Goal: Contribute content: Contribute content

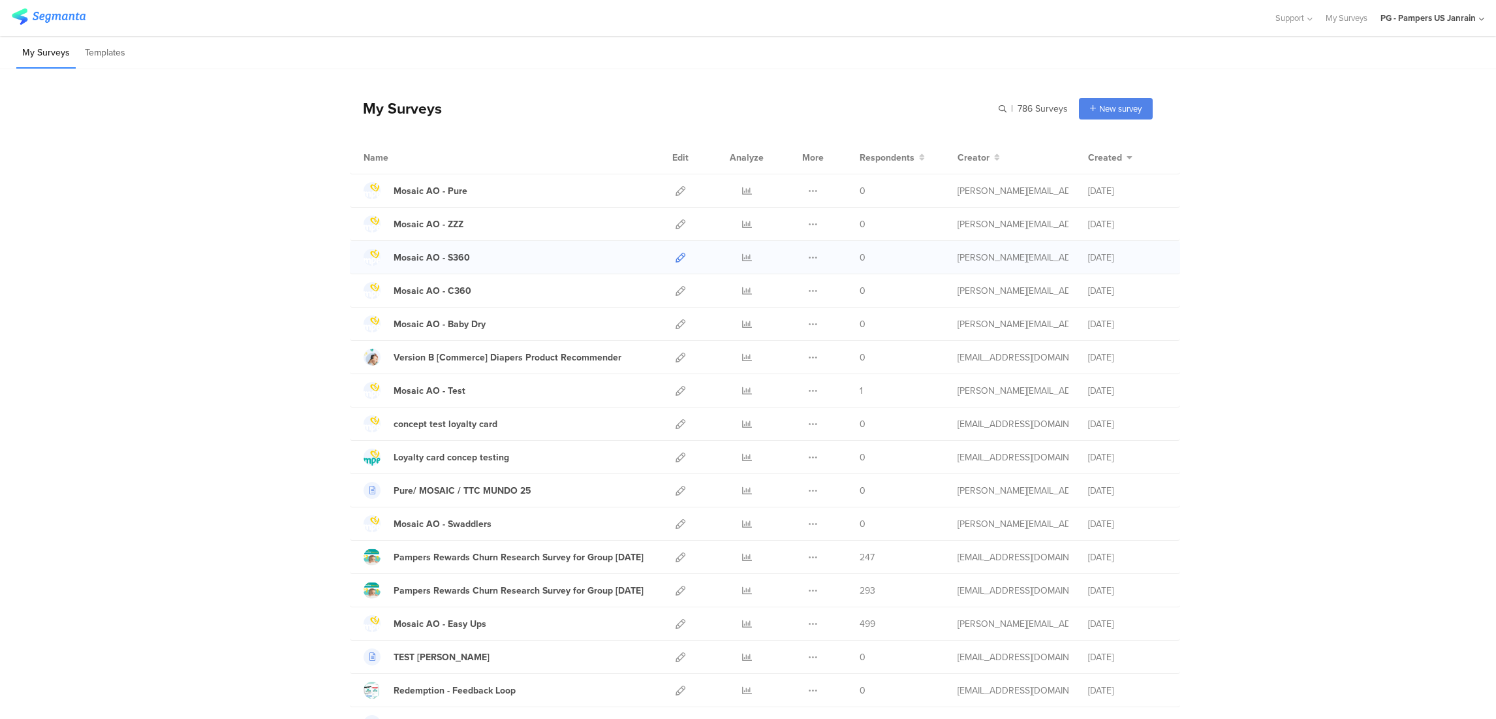
click at [676, 259] on icon at bounding box center [681, 258] width 10 height 10
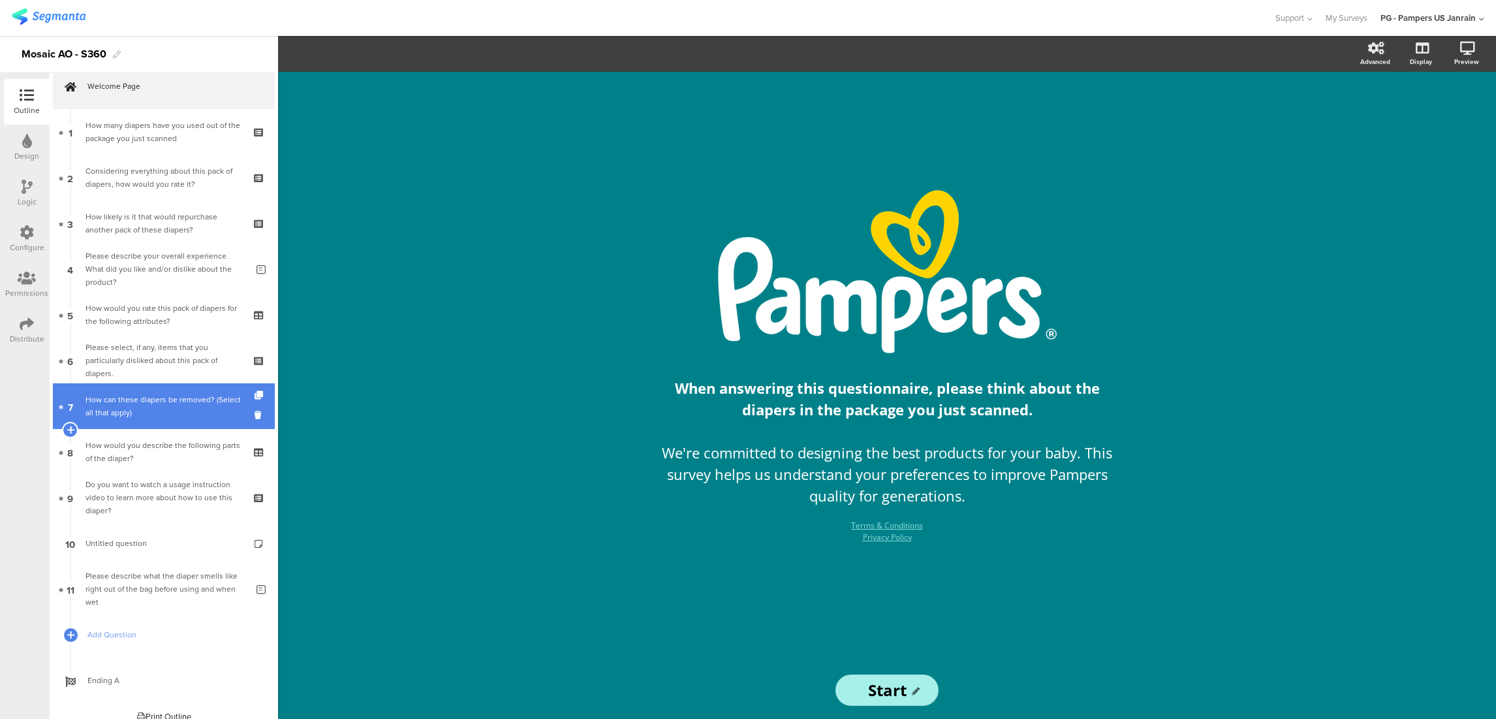
scroll to position [29, 0]
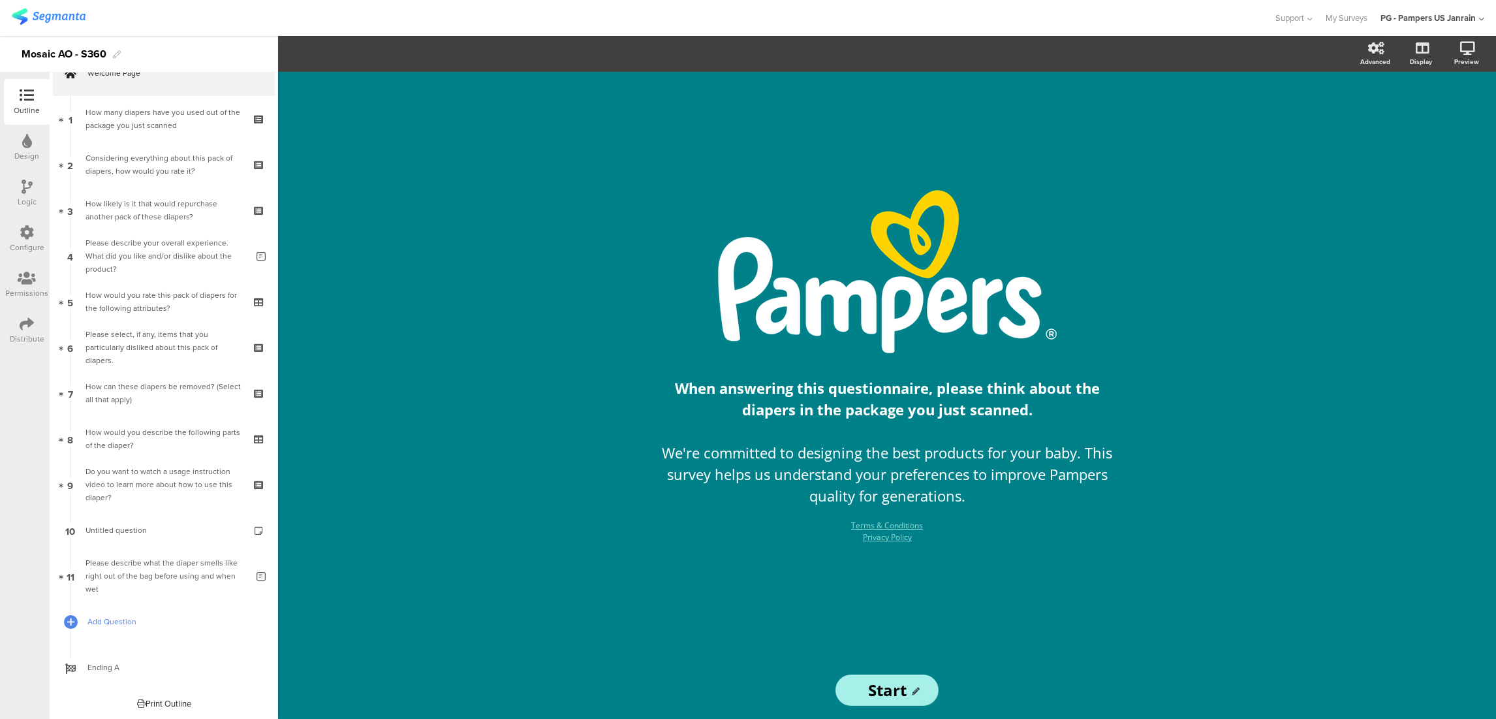
click at [142, 622] on span "Add Question" at bounding box center [170, 621] width 167 height 13
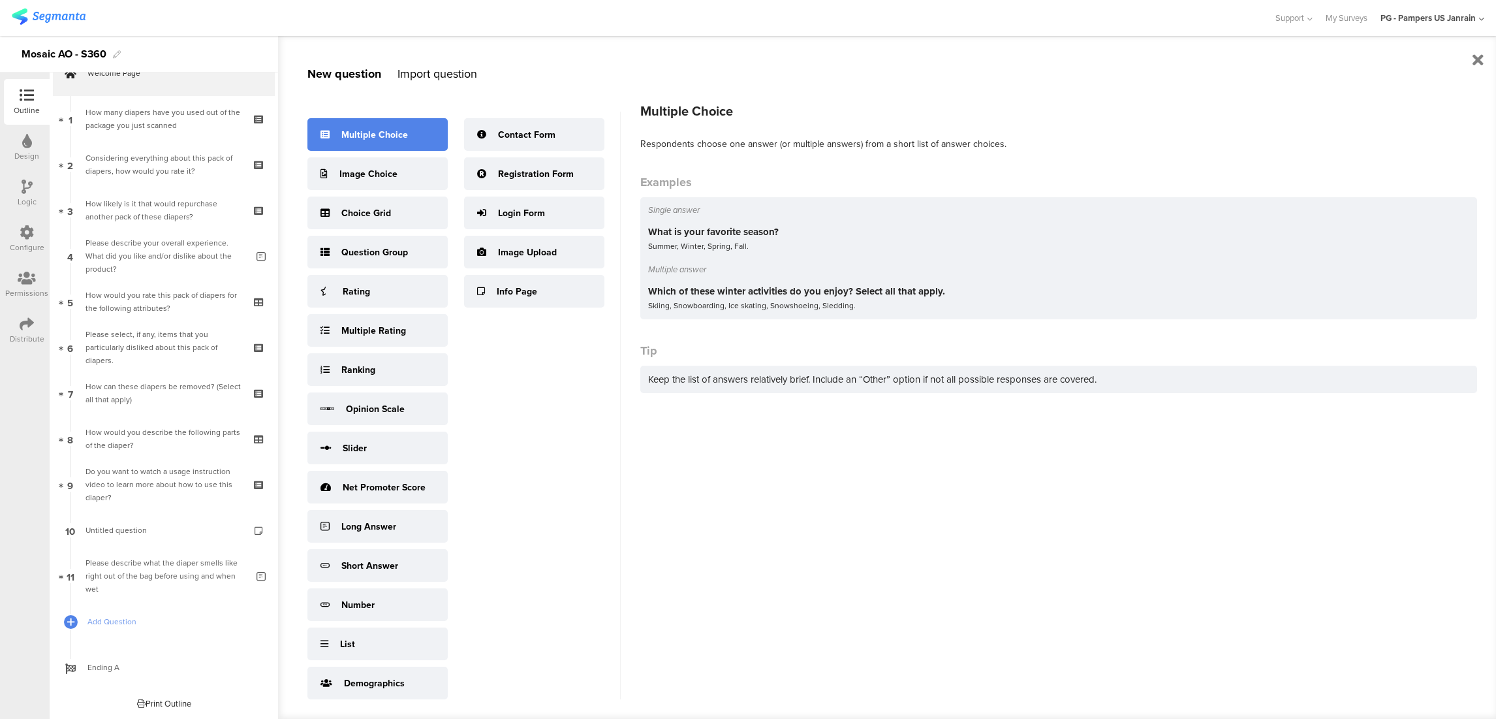
click at [401, 124] on div "Multiple Choice" at bounding box center [377, 134] width 140 height 33
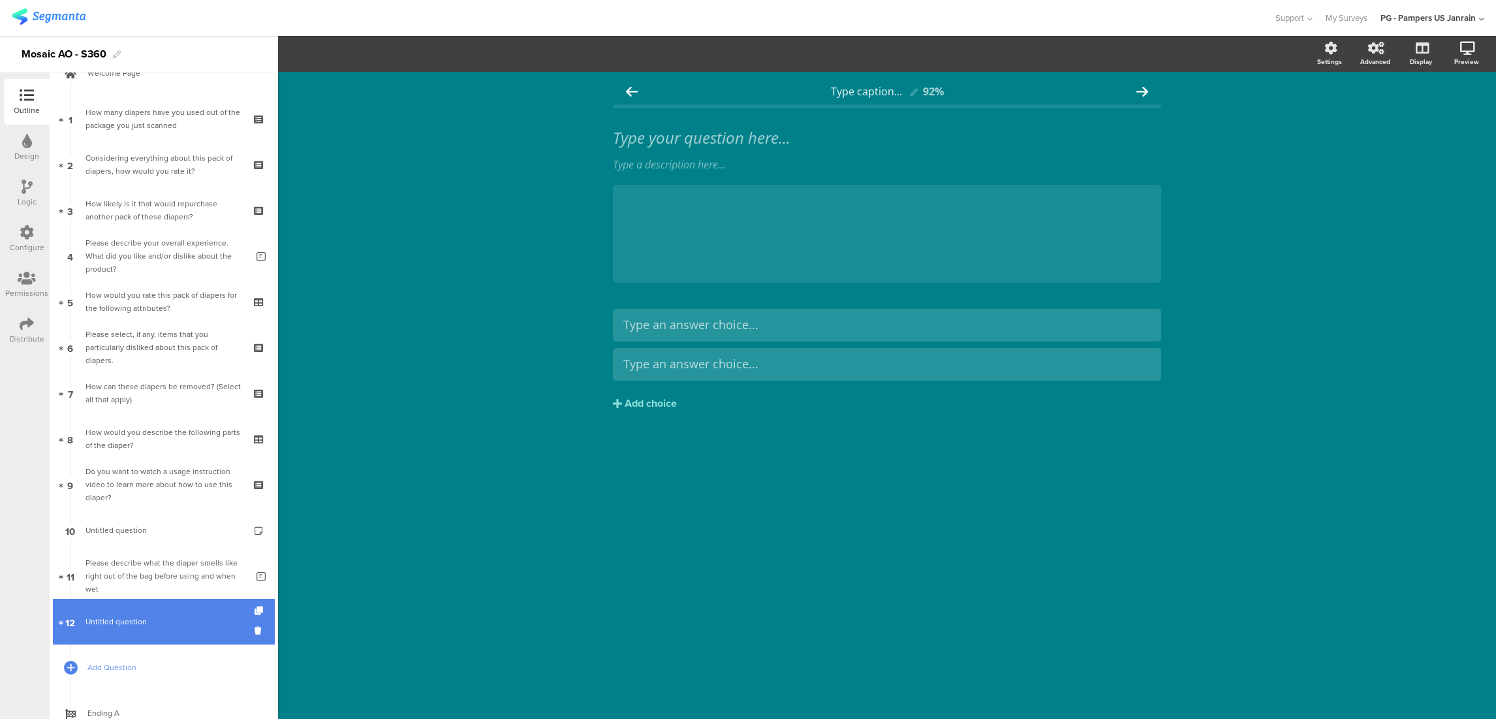
click at [217, 619] on span "Untitled question" at bounding box center [164, 621] width 156 height 13
click at [239, 625] on link "12 Untitled question" at bounding box center [164, 622] width 222 height 46
click at [255, 632] on icon at bounding box center [260, 630] width 11 height 12
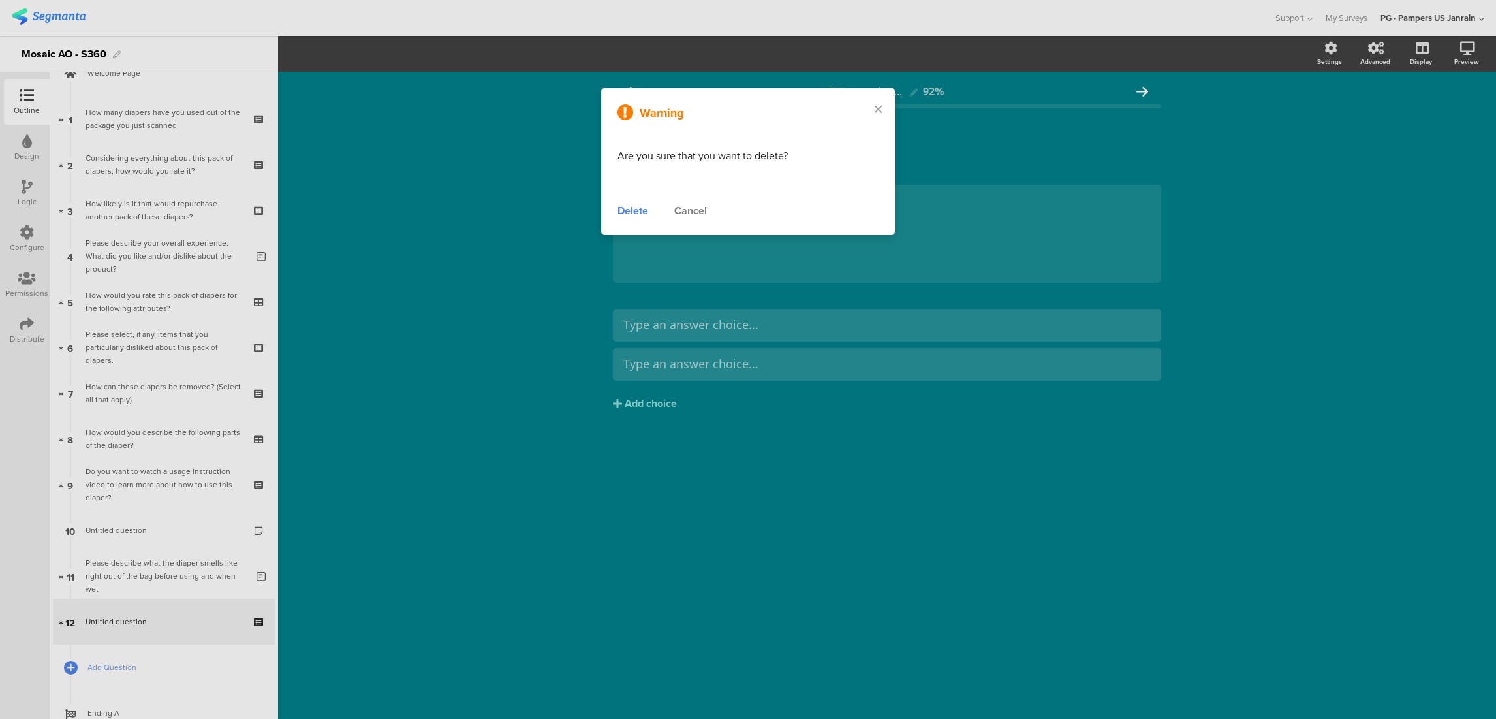
click at [640, 212] on div "Delete" at bounding box center [633, 211] width 31 height 16
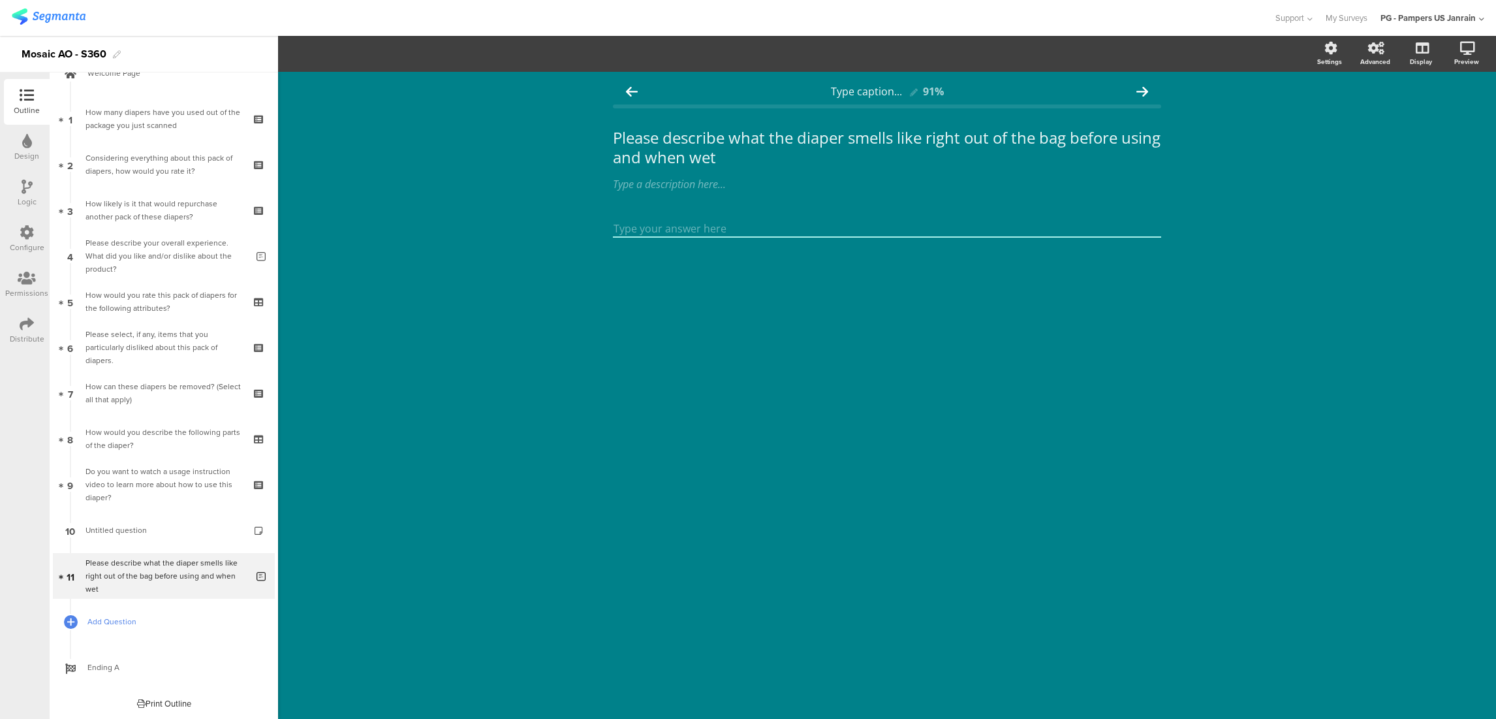
click at [181, 622] on span "Add Question" at bounding box center [170, 621] width 167 height 13
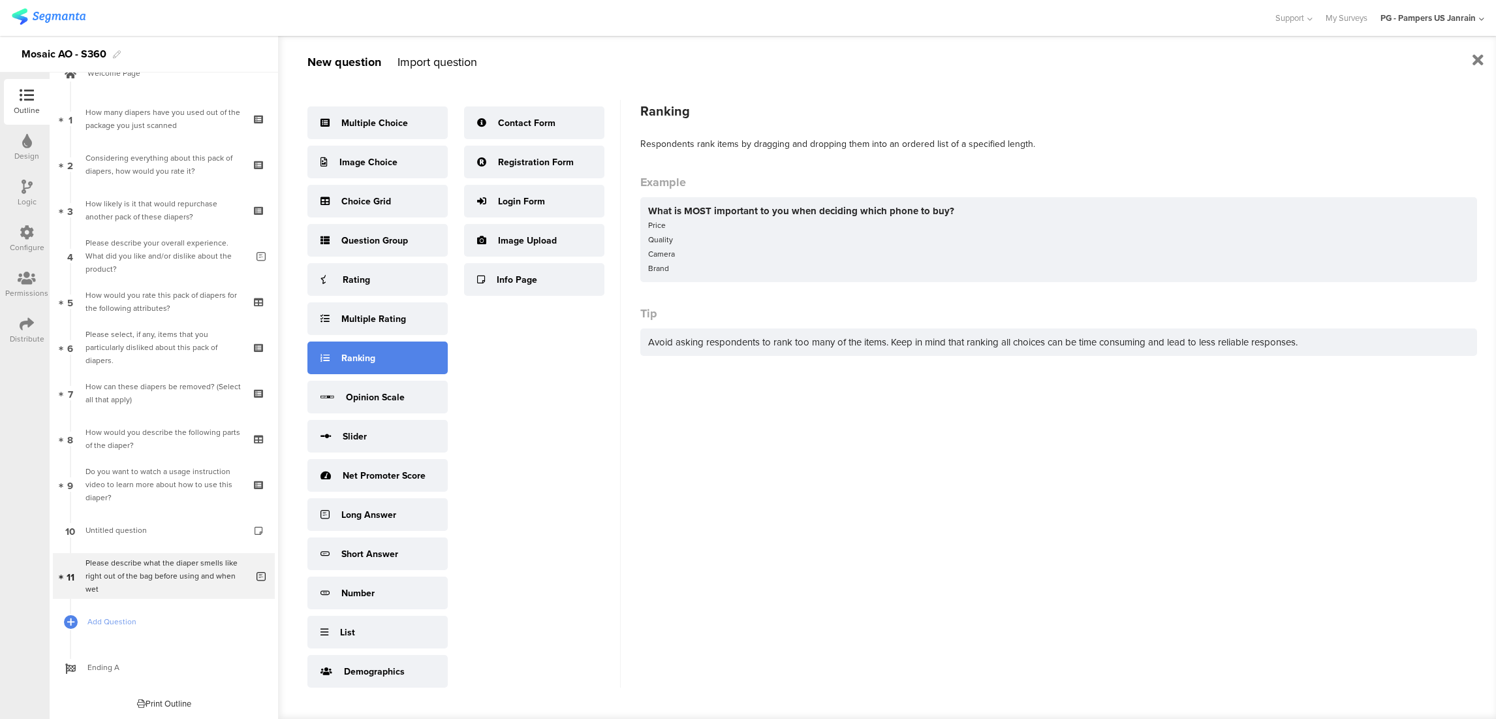
scroll to position [17, 0]
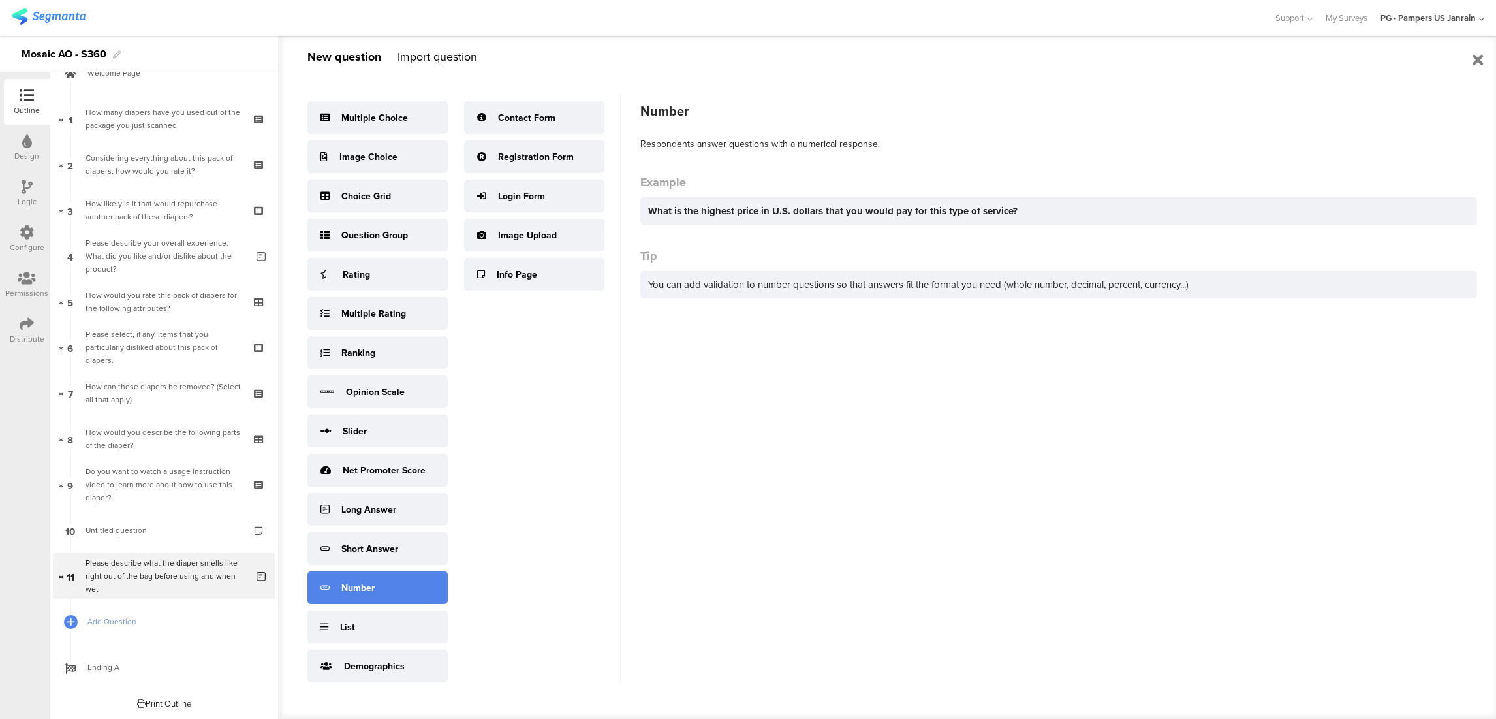
click at [405, 589] on div "Number" at bounding box center [377, 587] width 140 height 33
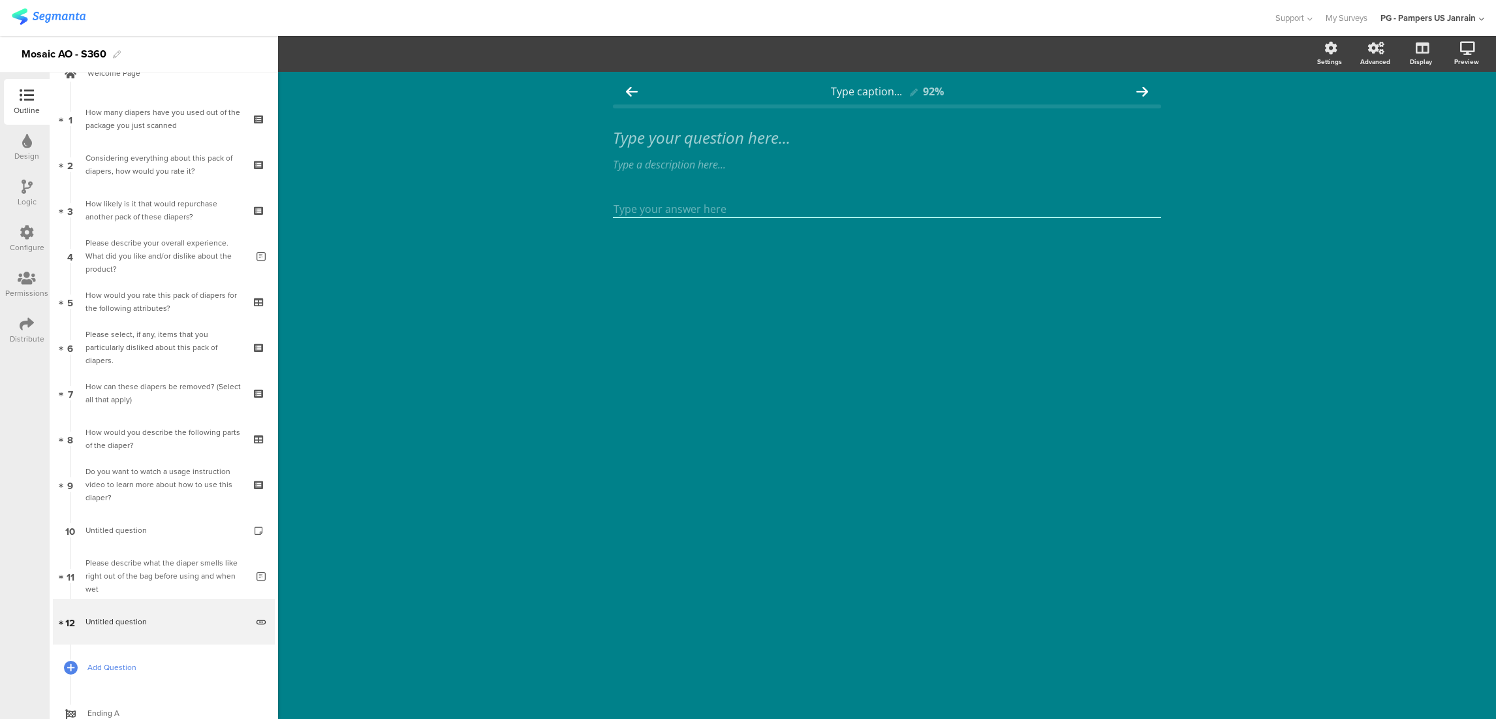
click at [121, 667] on span "Add Question" at bounding box center [170, 667] width 167 height 13
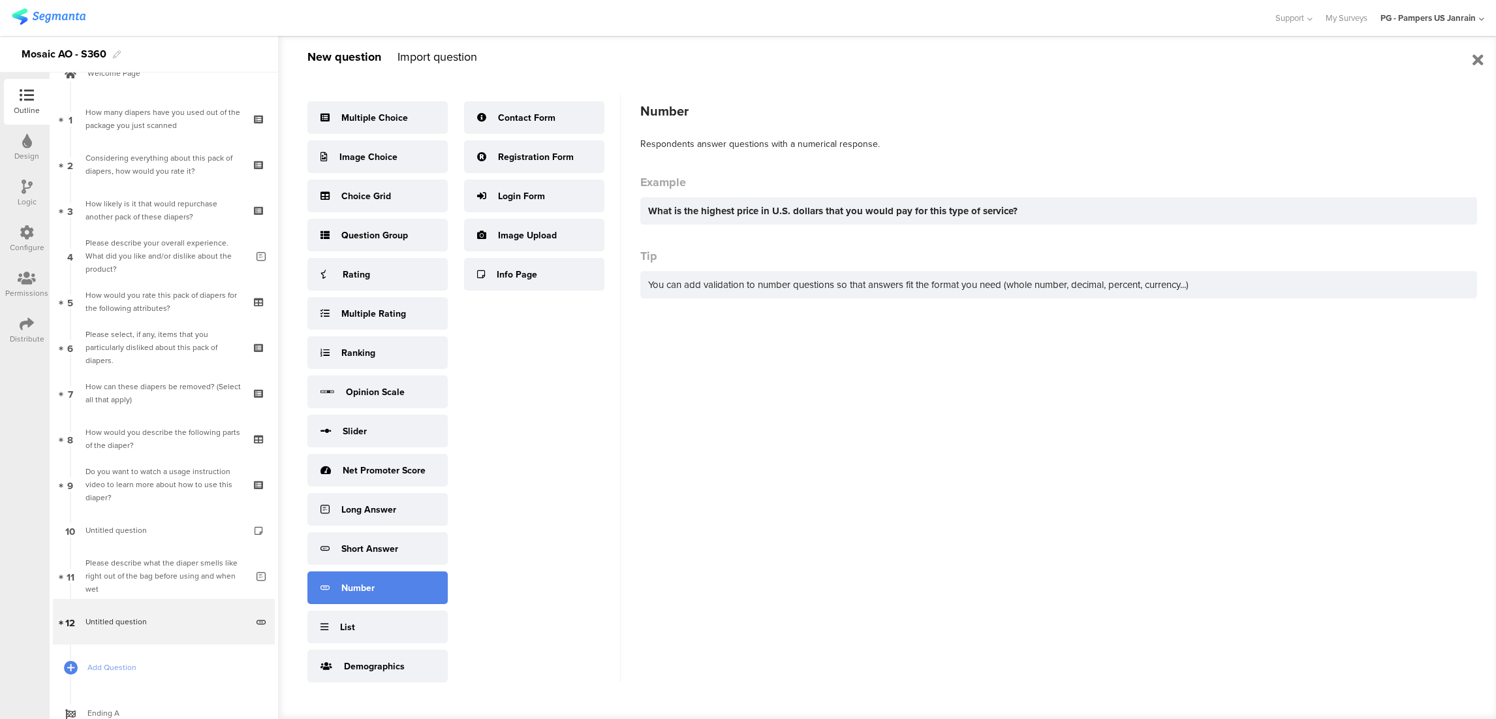
click at [400, 584] on div "Number" at bounding box center [377, 587] width 140 height 33
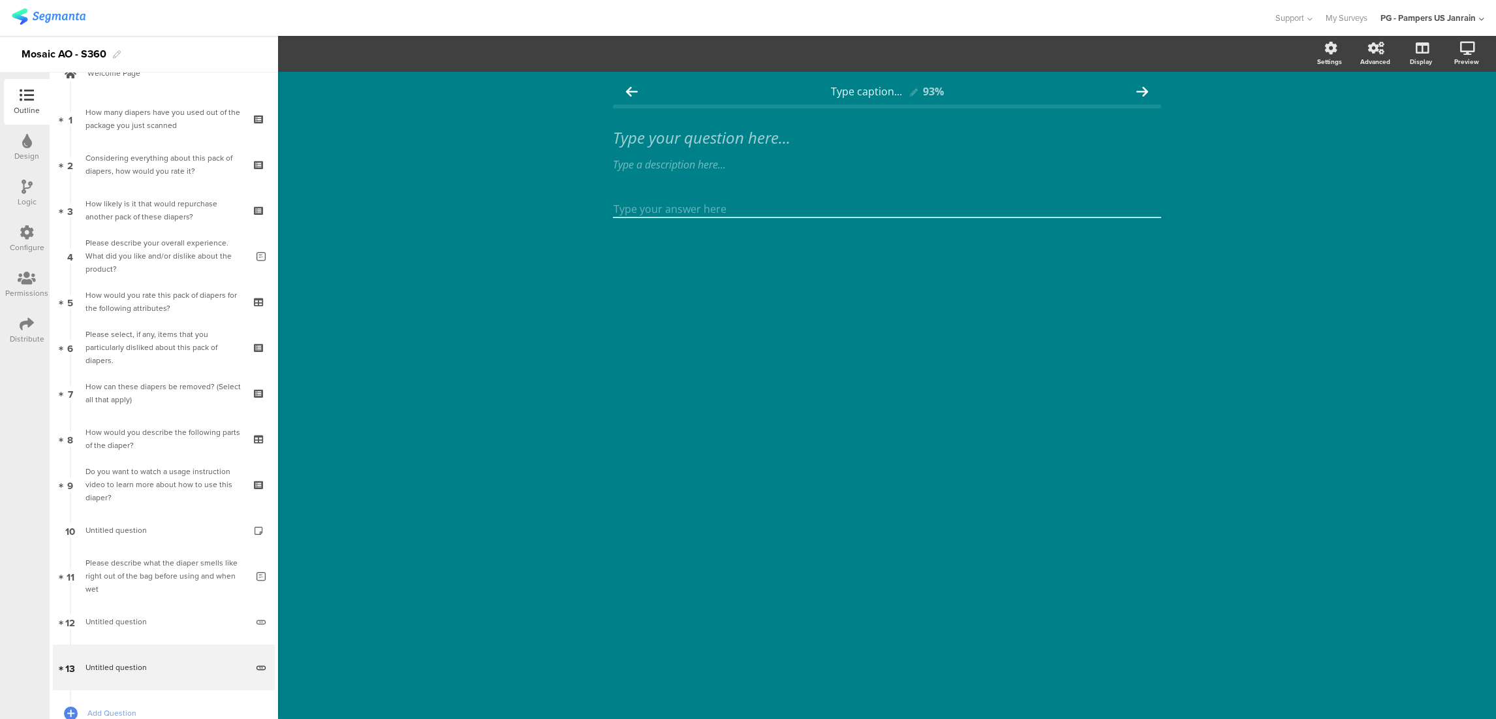
click at [769, 215] on input "number" at bounding box center [887, 209] width 548 height 17
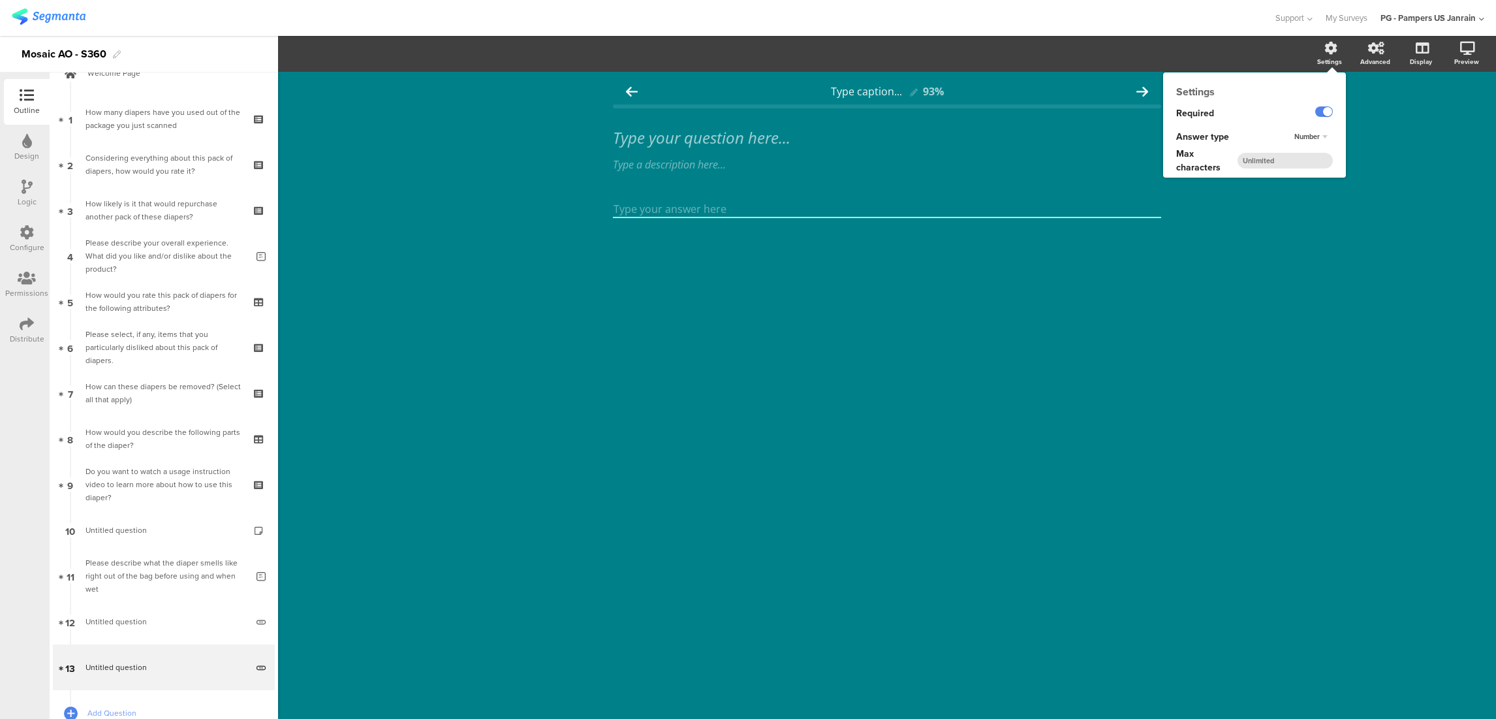
click at [1297, 165] on input "number" at bounding box center [1285, 161] width 95 height 16
click at [1306, 136] on span "Number" at bounding box center [1307, 136] width 25 height 10
click at [1311, 134] on div "Number Long text Short text Number" at bounding box center [1316, 137] width 60 height 24
click at [1293, 128] on div "Number" at bounding box center [1307, 137] width 77 height 24
click at [1296, 128] on div "Number" at bounding box center [1307, 137] width 77 height 24
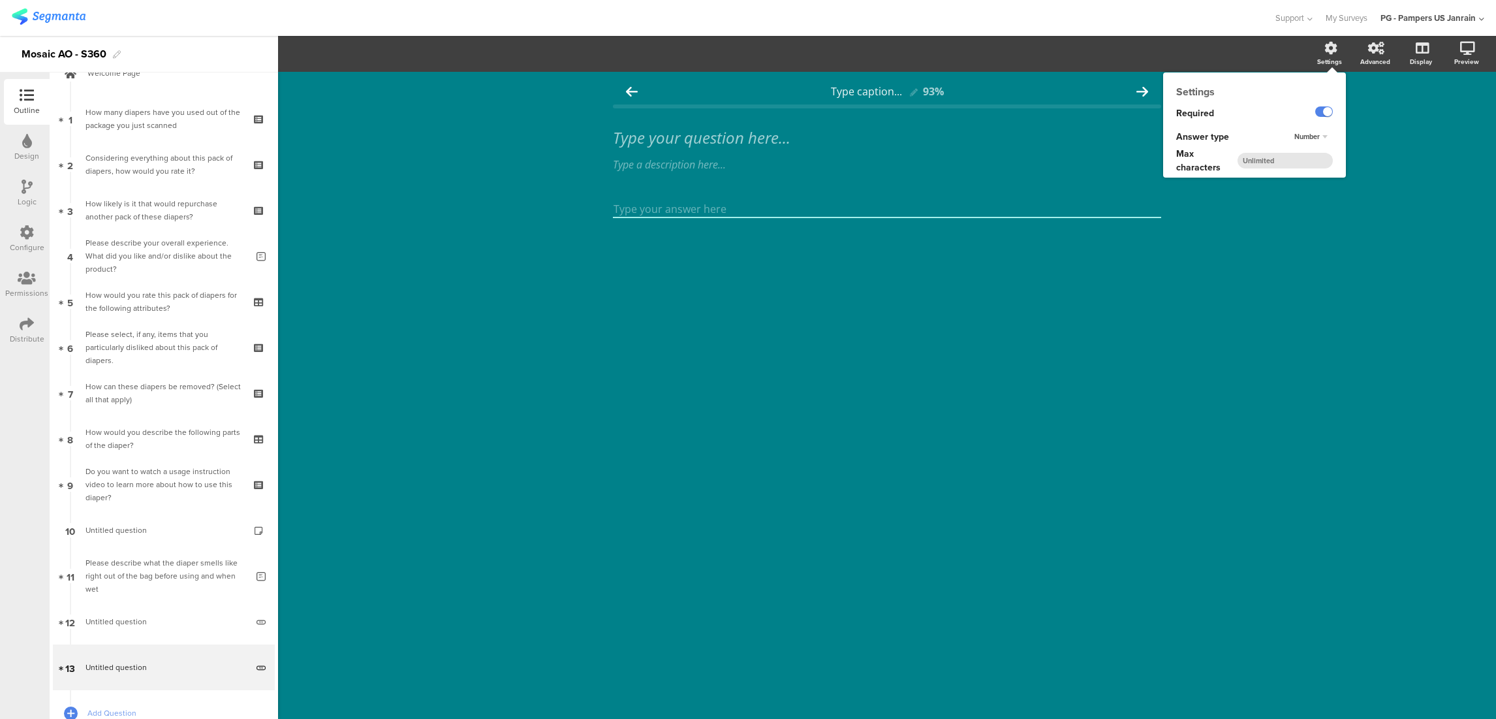
click at [1298, 131] on div "Number" at bounding box center [1311, 137] width 44 height 16
click at [1299, 176] on div "Number" at bounding box center [1303, 177] width 77 height 14
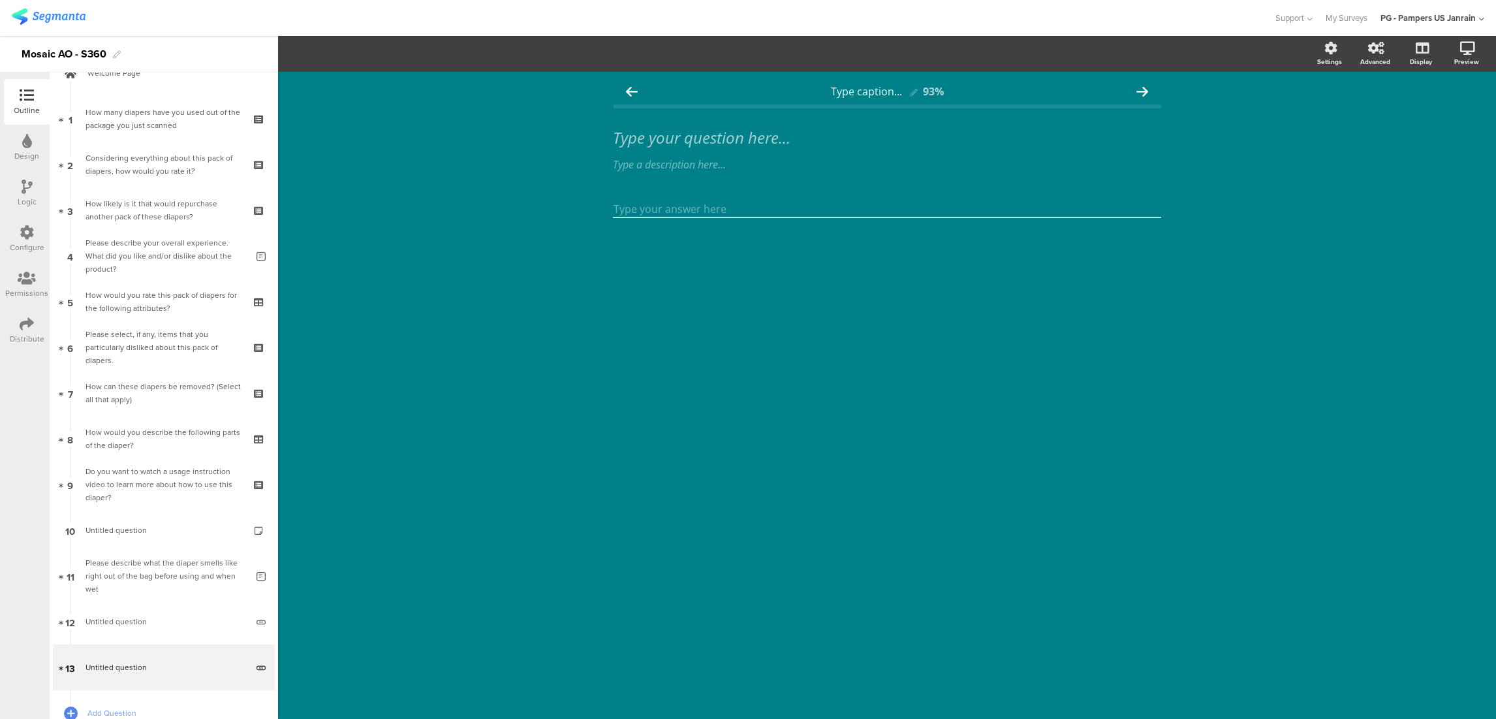
click at [724, 189] on div "Type caption... 93% Type your question here... Type a description here..." at bounding box center [887, 170] width 548 height 185
click at [724, 207] on input "number" at bounding box center [887, 209] width 548 height 17
click at [255, 627] on icon at bounding box center [260, 630] width 11 height 12
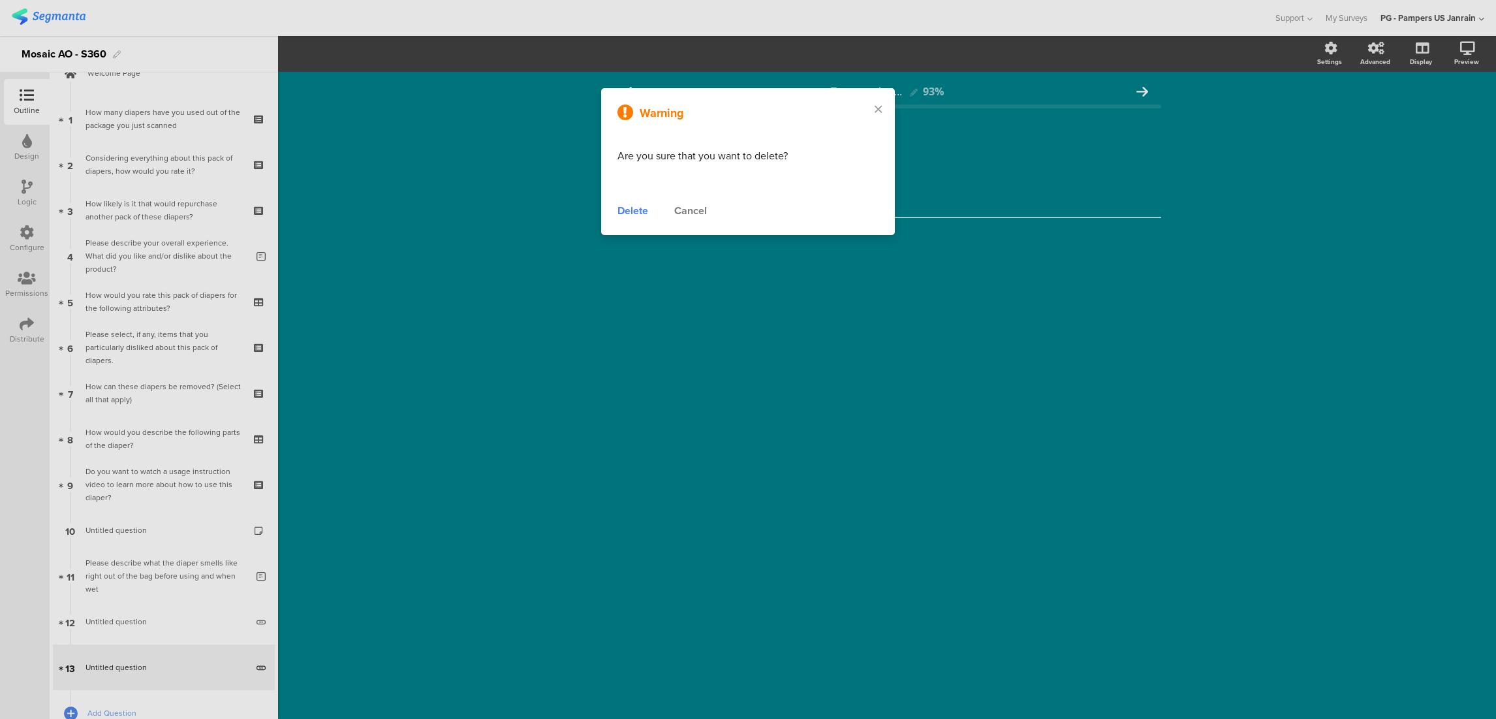
click at [628, 213] on div "Delete" at bounding box center [633, 211] width 31 height 16
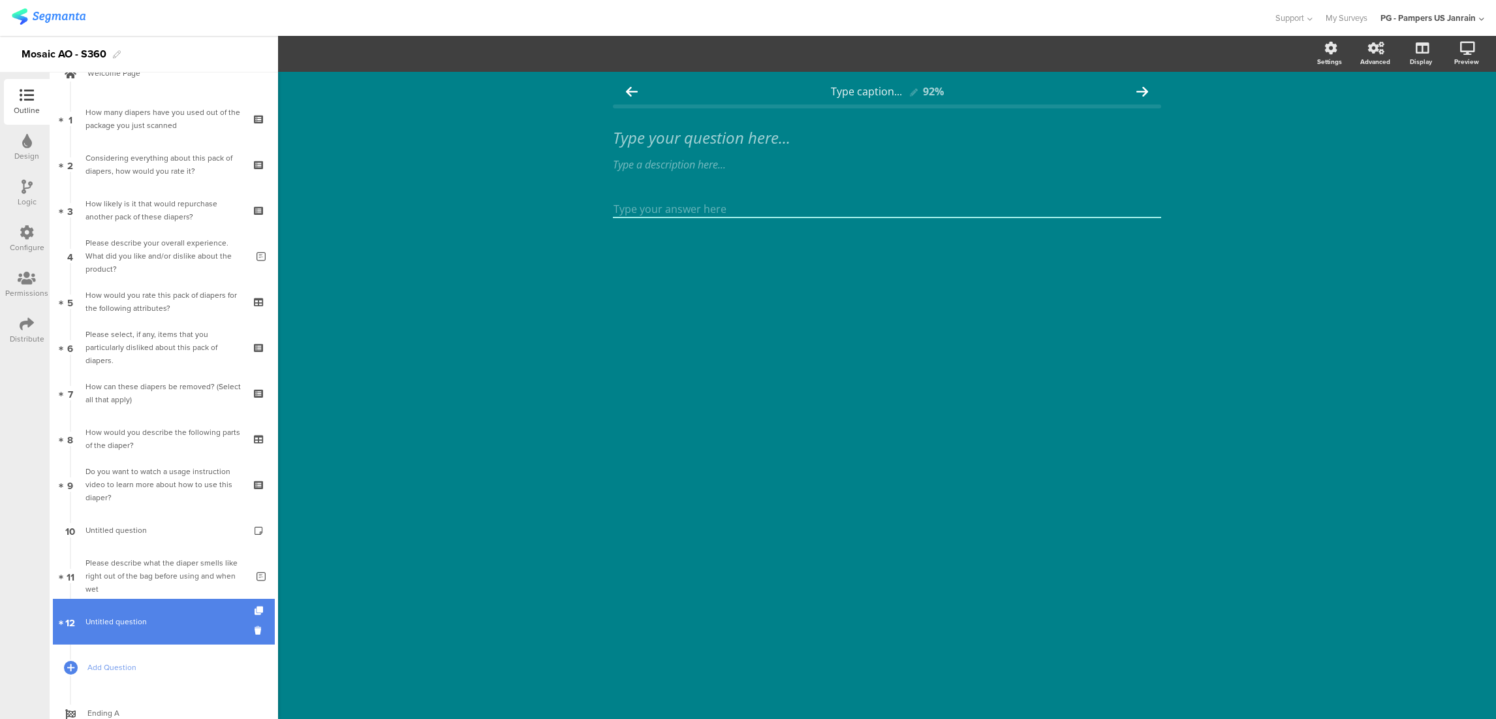
click at [165, 623] on span "Untitled question" at bounding box center [166, 621] width 161 height 13
click at [255, 633] on icon at bounding box center [260, 630] width 11 height 12
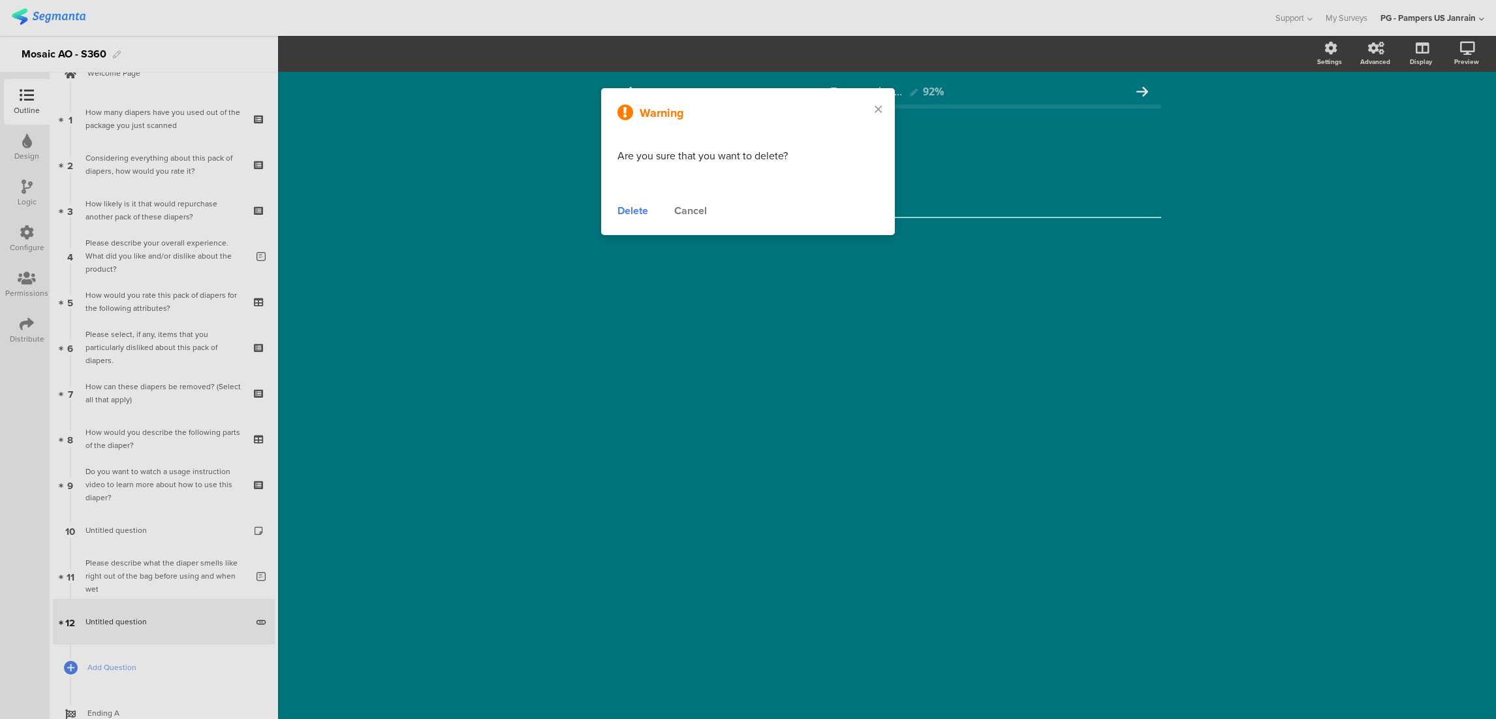
click at [636, 212] on div "Delete" at bounding box center [633, 211] width 31 height 16
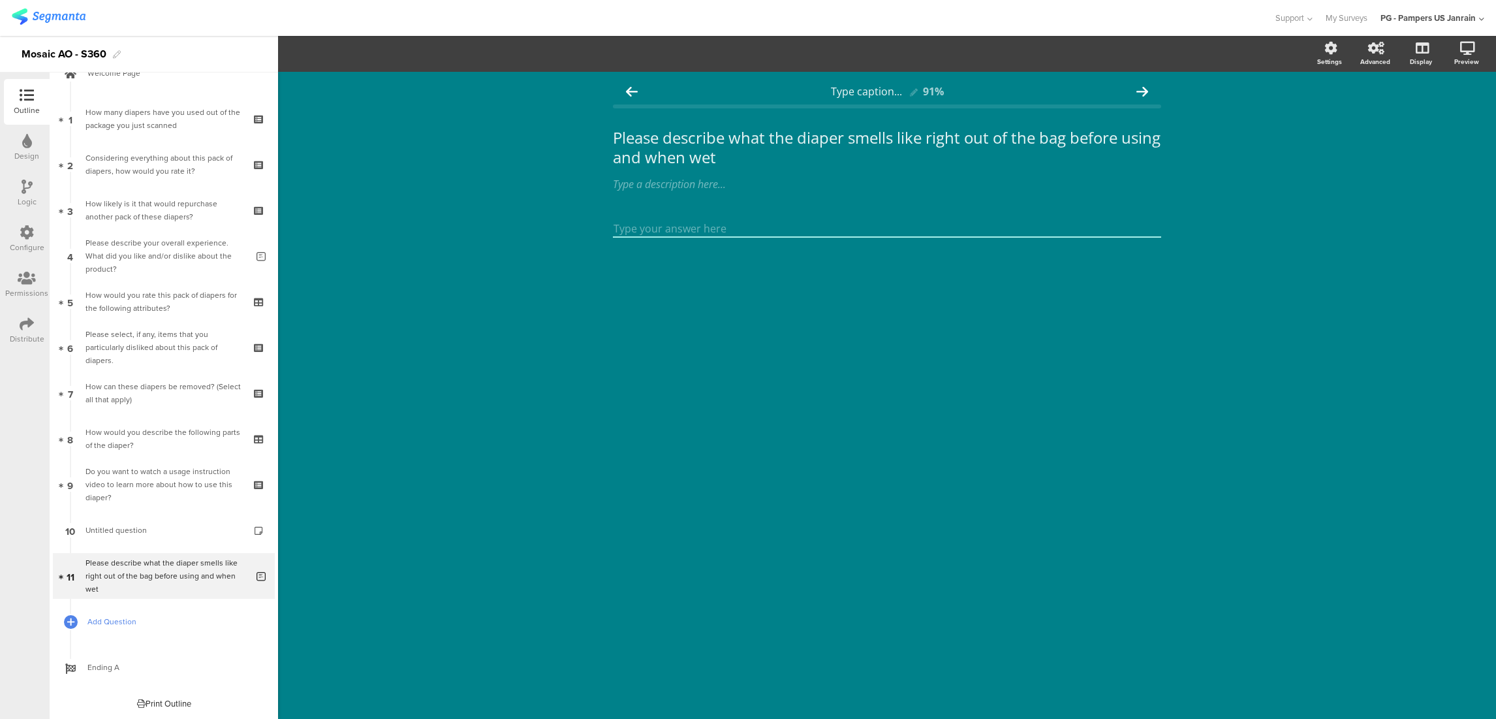
click at [118, 625] on span "Add Question" at bounding box center [170, 621] width 167 height 13
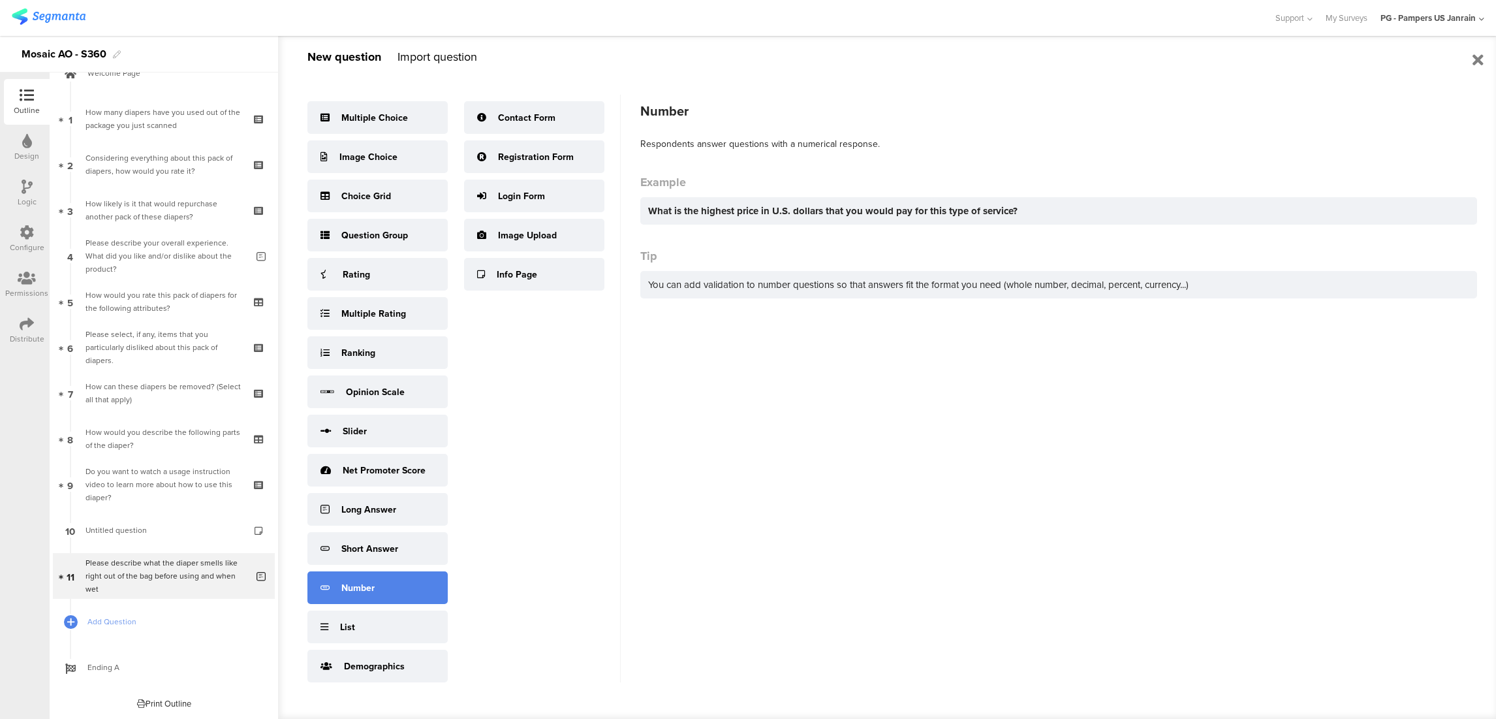
click at [387, 591] on div "Number" at bounding box center [377, 587] width 140 height 33
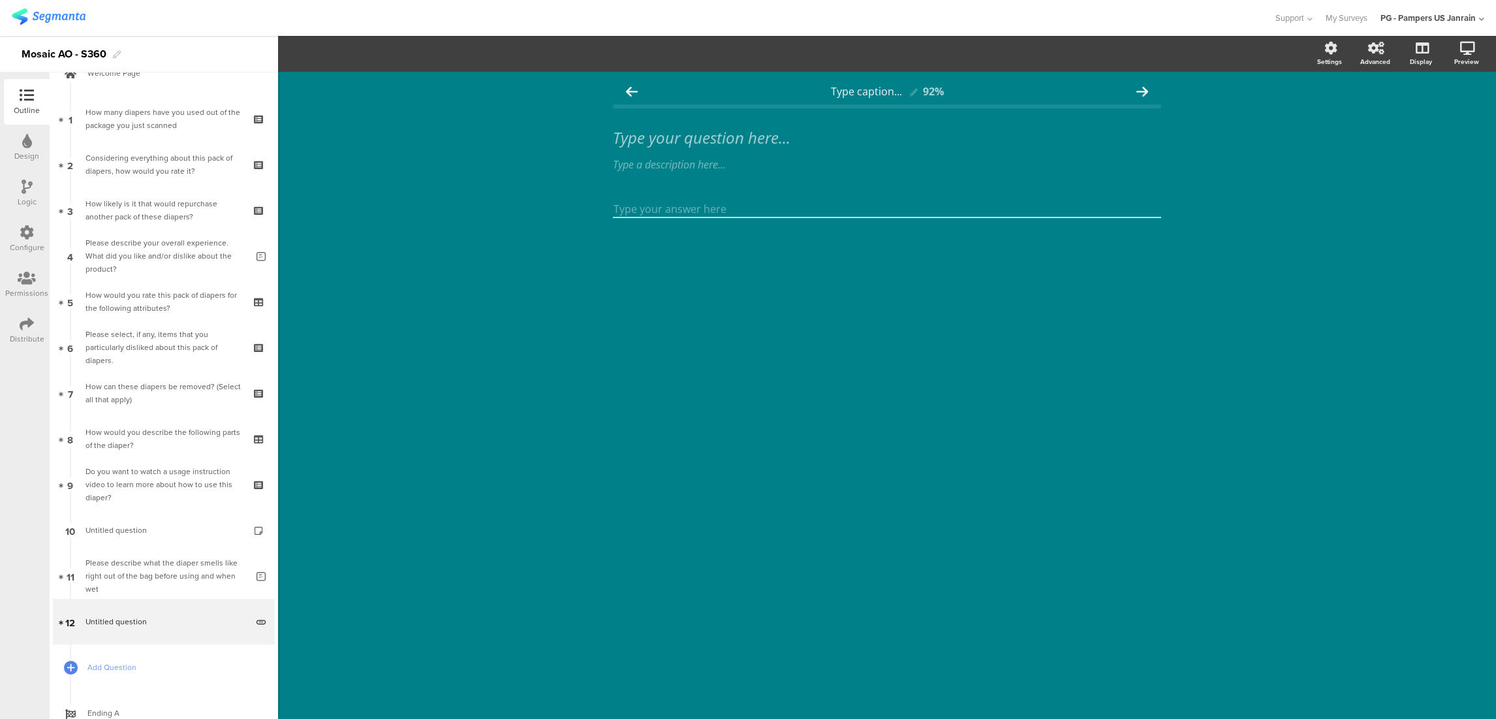
click at [975, 200] on div "Type caption... 92% Type your question here... Type a description here..." at bounding box center [887, 170] width 548 height 185
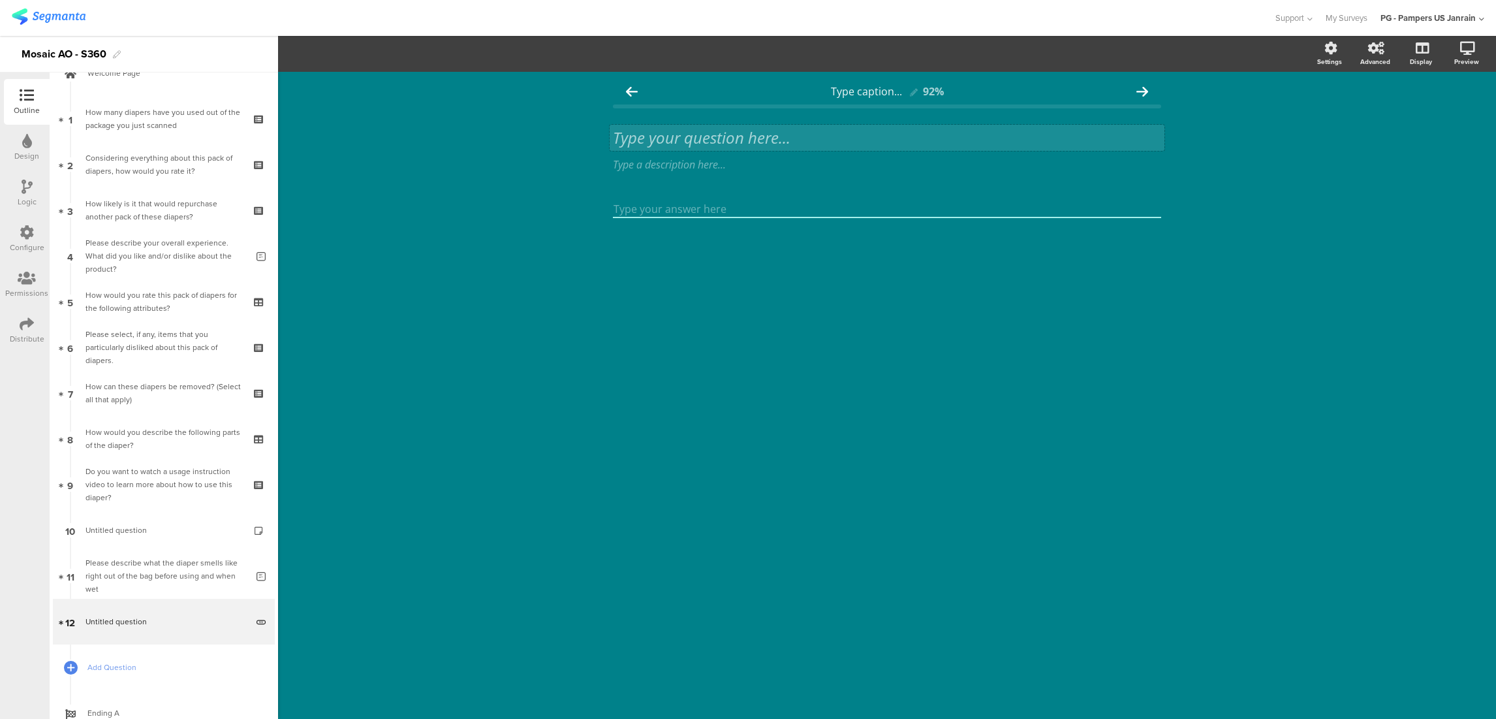
click at [721, 137] on div "Type your question here..." at bounding box center [887, 138] width 555 height 26
click at [124, 672] on span "Add Question" at bounding box center [170, 667] width 167 height 13
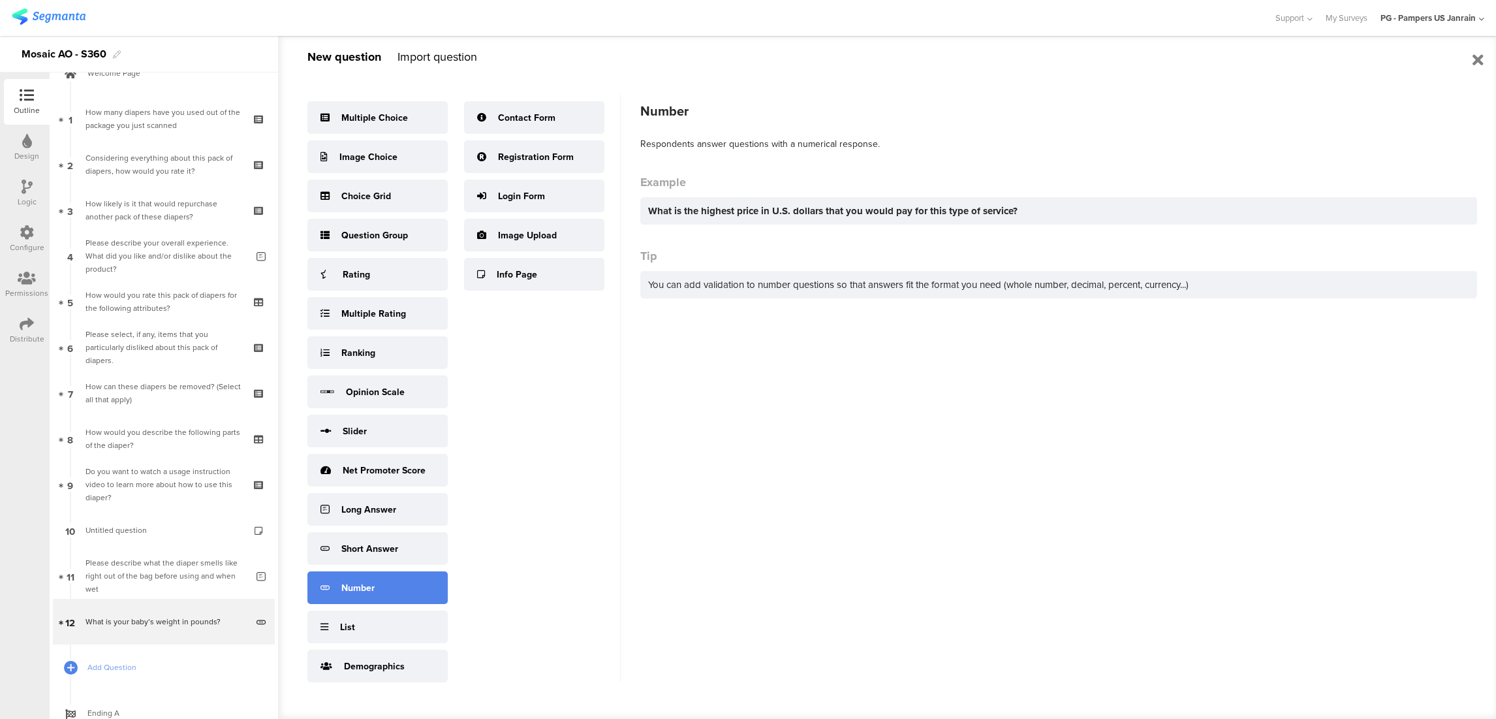
click at [400, 588] on div "Number" at bounding box center [377, 587] width 140 height 33
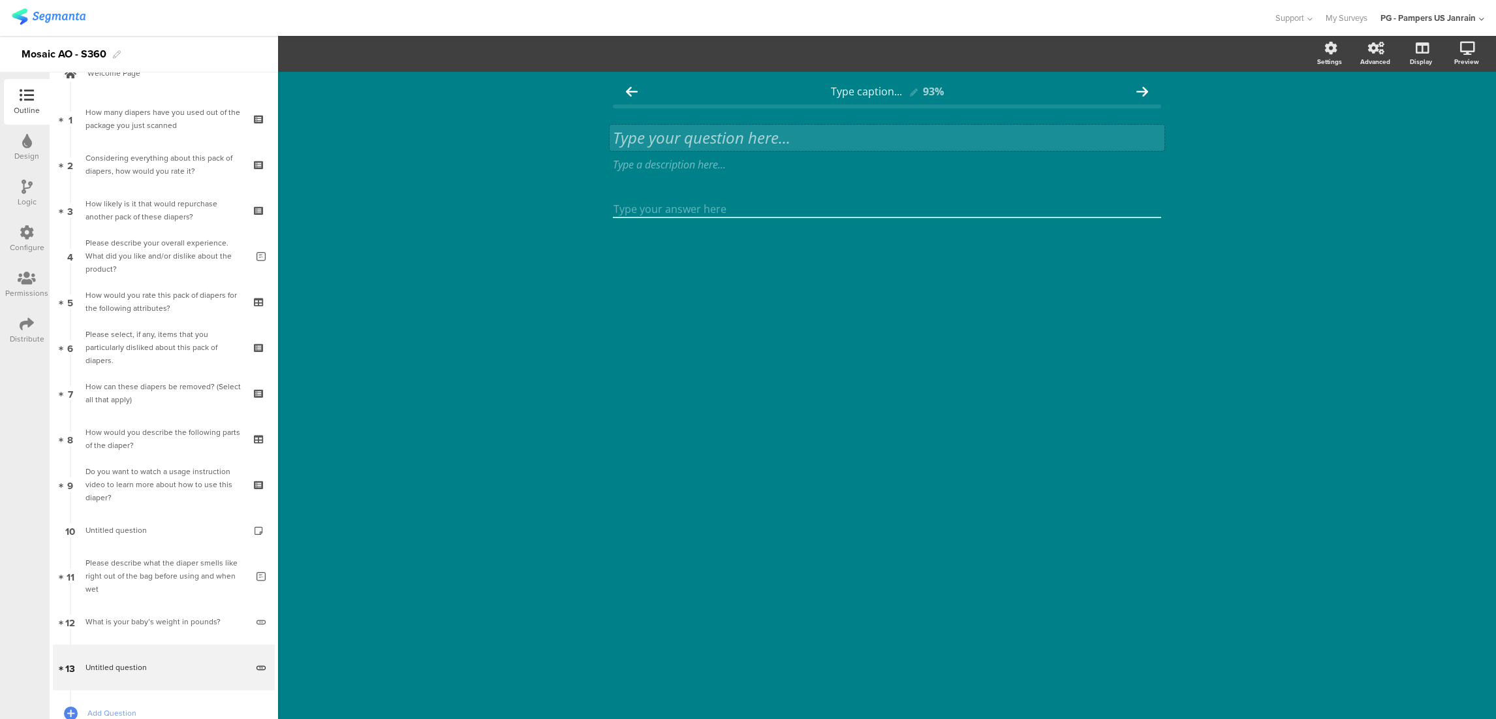
click at [839, 136] on div "Type your question here..." at bounding box center [887, 138] width 555 height 26
click at [512, 275] on div "Type caption... 93% What is your baby’s weight in pounds? What is your baby’s w…" at bounding box center [887, 395] width 1218 height 647
click at [772, 137] on div "What is your baby’s weight in pounds? What is your baby’s weight in pounds?" at bounding box center [887, 138] width 555 height 26
click at [859, 134] on p "What is your baby’s height in pounds?" at bounding box center [887, 138] width 548 height 20
click at [858, 134] on p "What is your baby’s height in pounds?" at bounding box center [887, 138] width 548 height 20
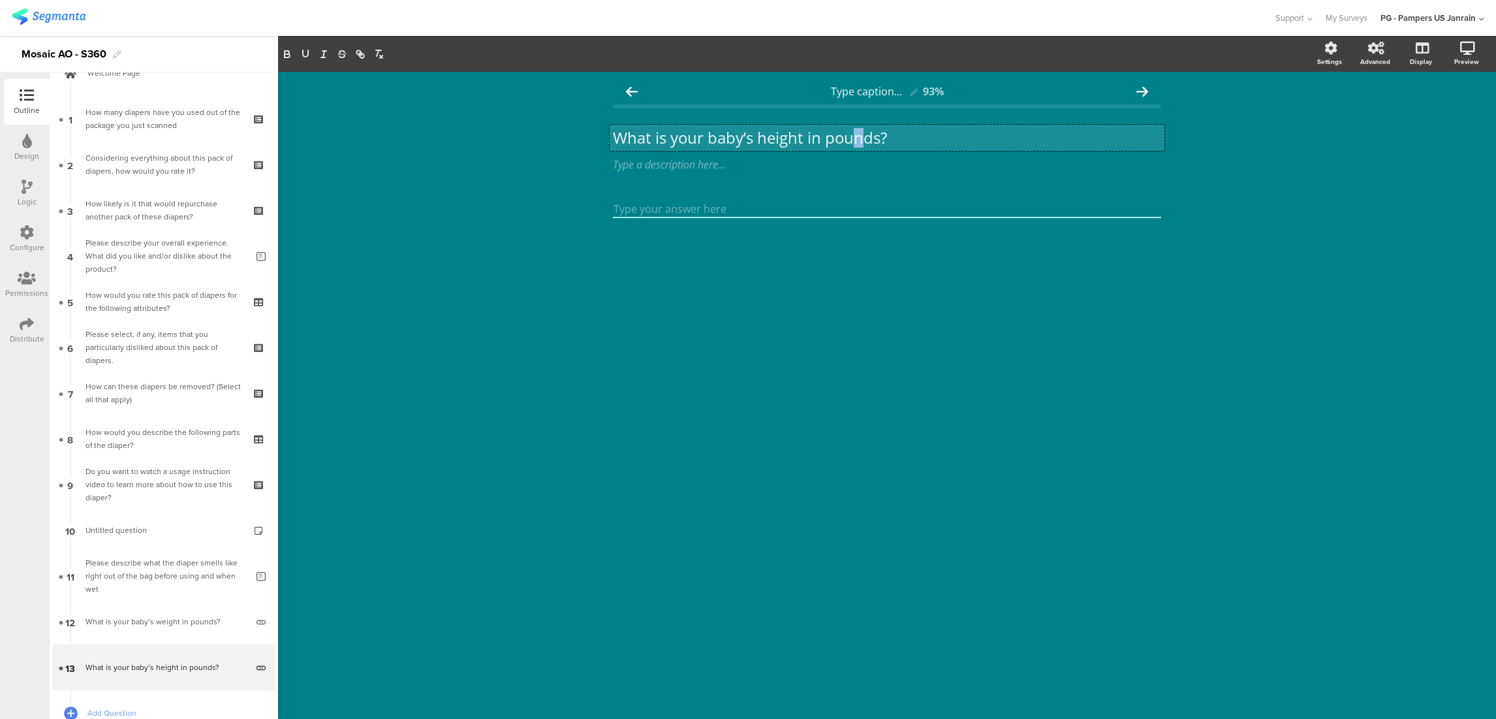
click at [858, 134] on p "What is your baby’s height in pounds?" at bounding box center [887, 138] width 548 height 20
click at [847, 264] on div at bounding box center [887, 232] width 548 height 63
click at [31, 197] on div "Logic" at bounding box center [27, 202] width 19 height 12
